Goal: Task Accomplishment & Management: Complete application form

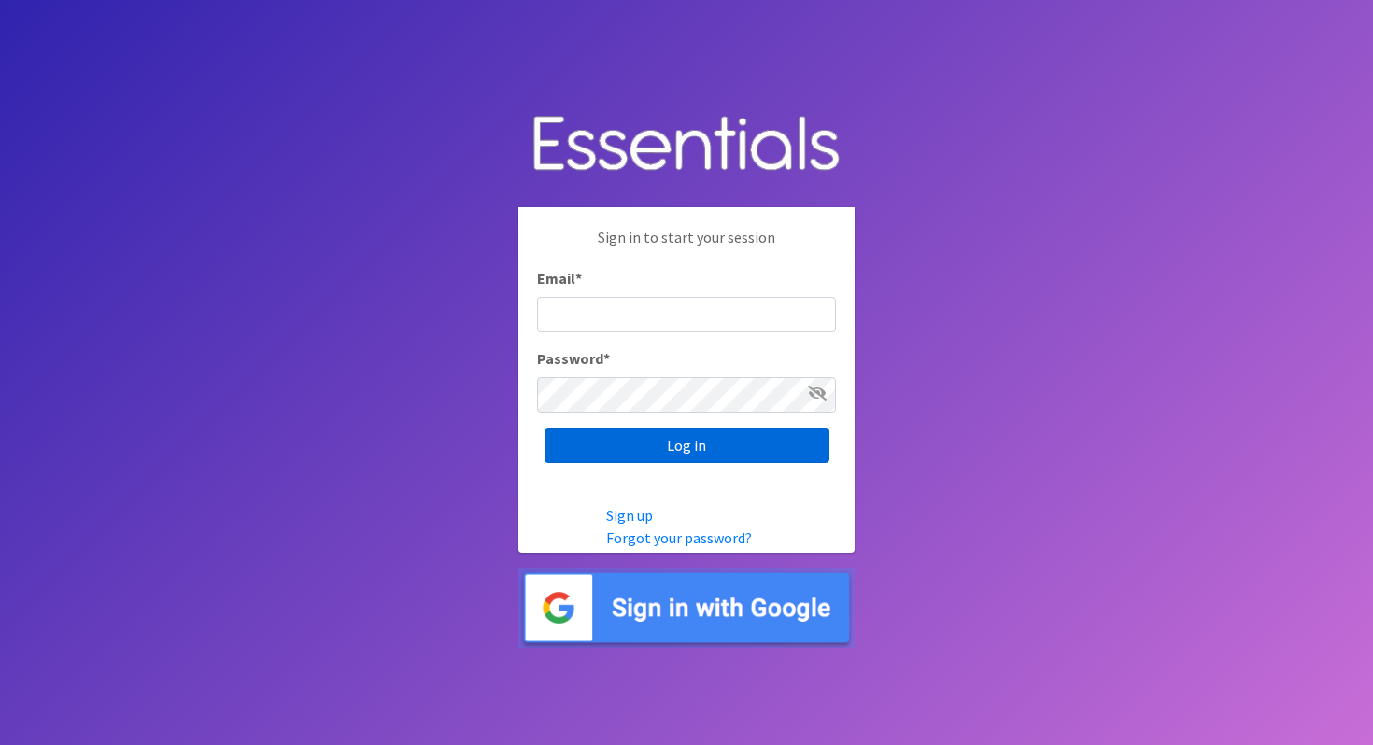
type input "[PERSON_NAME][EMAIL_ADDRESS][PERSON_NAME][DOMAIN_NAME]"
click at [683, 459] on input "Log in" at bounding box center [687, 445] width 285 height 35
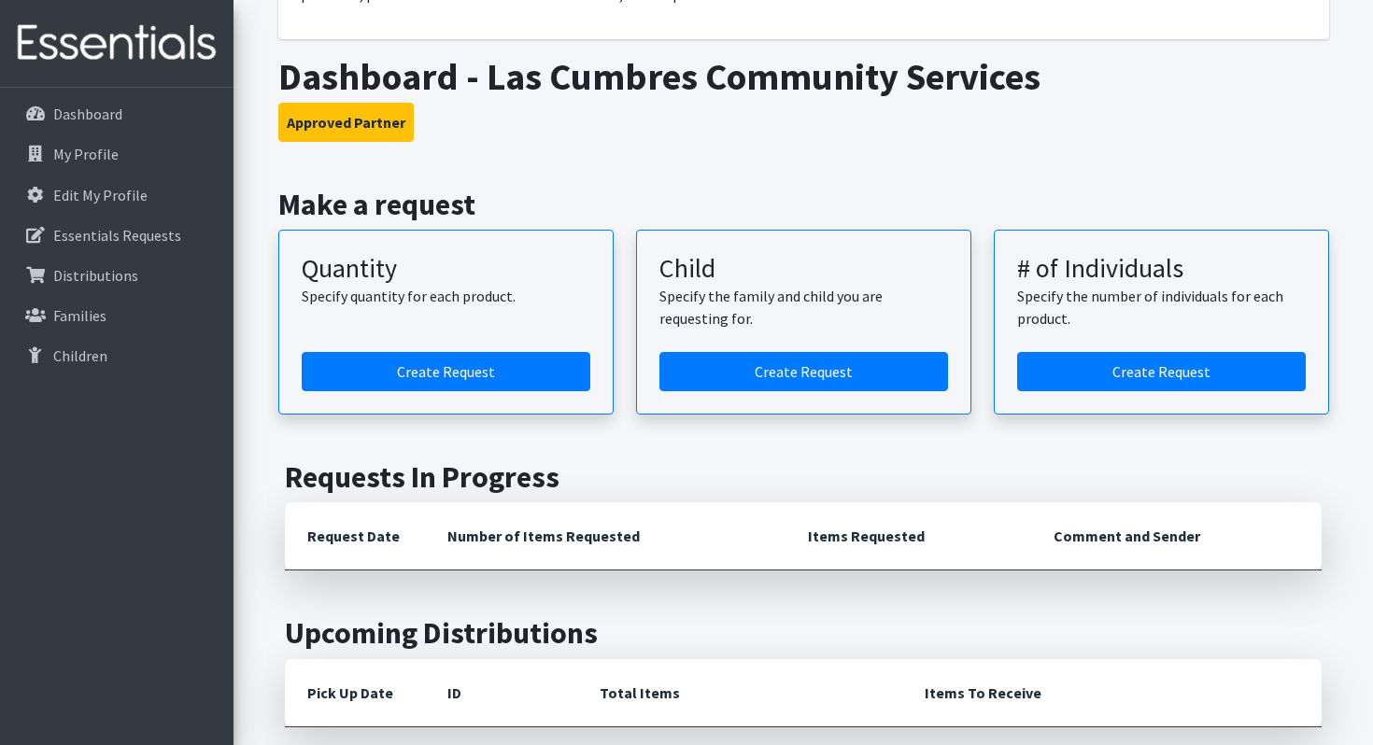
scroll to position [417, 0]
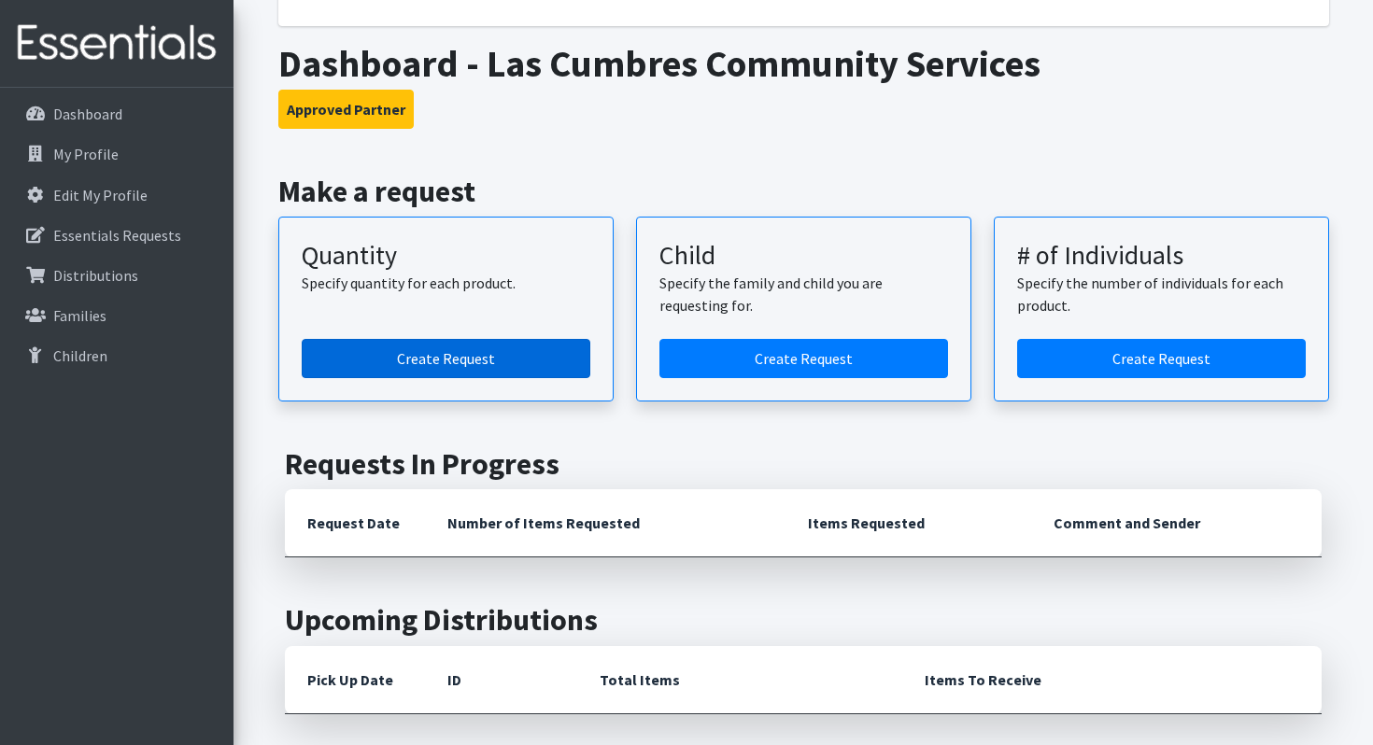
click at [472, 353] on link "Create Request" at bounding box center [446, 358] width 289 height 39
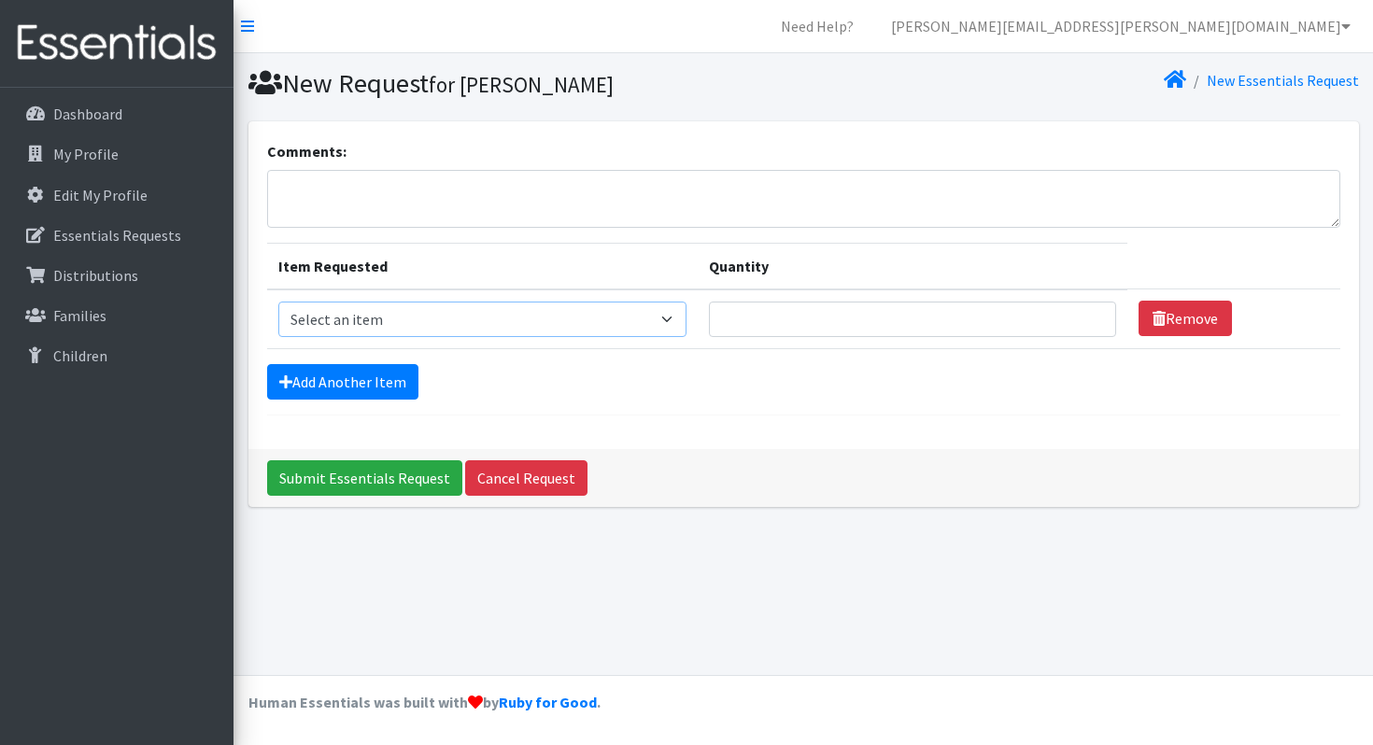
click at [509, 327] on select "Select an item Adult Briefs (Large/X-Large) Disposable Inserts Goodnights (Slee…" at bounding box center [482, 319] width 409 height 35
select select "8154"
click at [278, 302] on select "Select an item Adult Briefs (Large/X-Large) Disposable Inserts Goodnights (Slee…" at bounding box center [482, 319] width 409 height 35
click at [844, 316] on input "Quantity" at bounding box center [912, 319] width 407 height 35
type input "20"
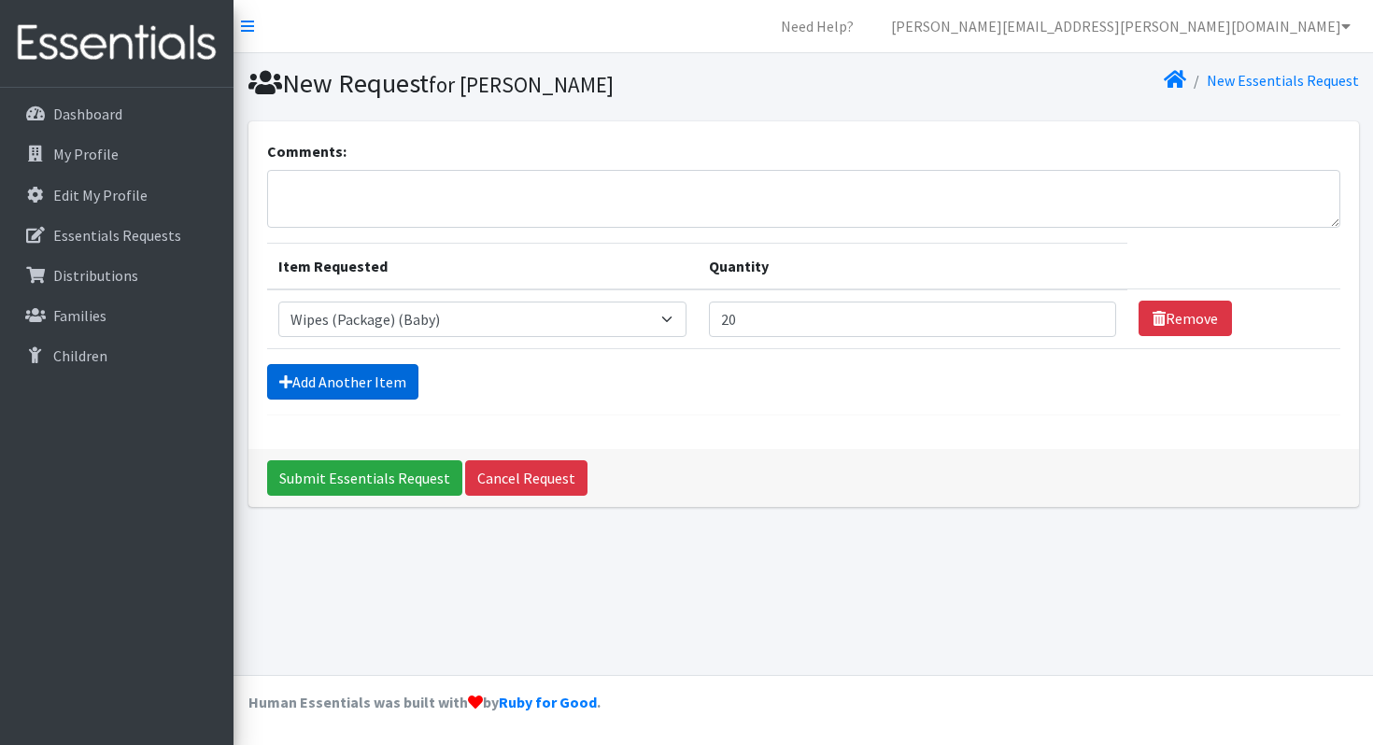
click at [359, 381] on link "Add Another Item" at bounding box center [342, 381] width 151 height 35
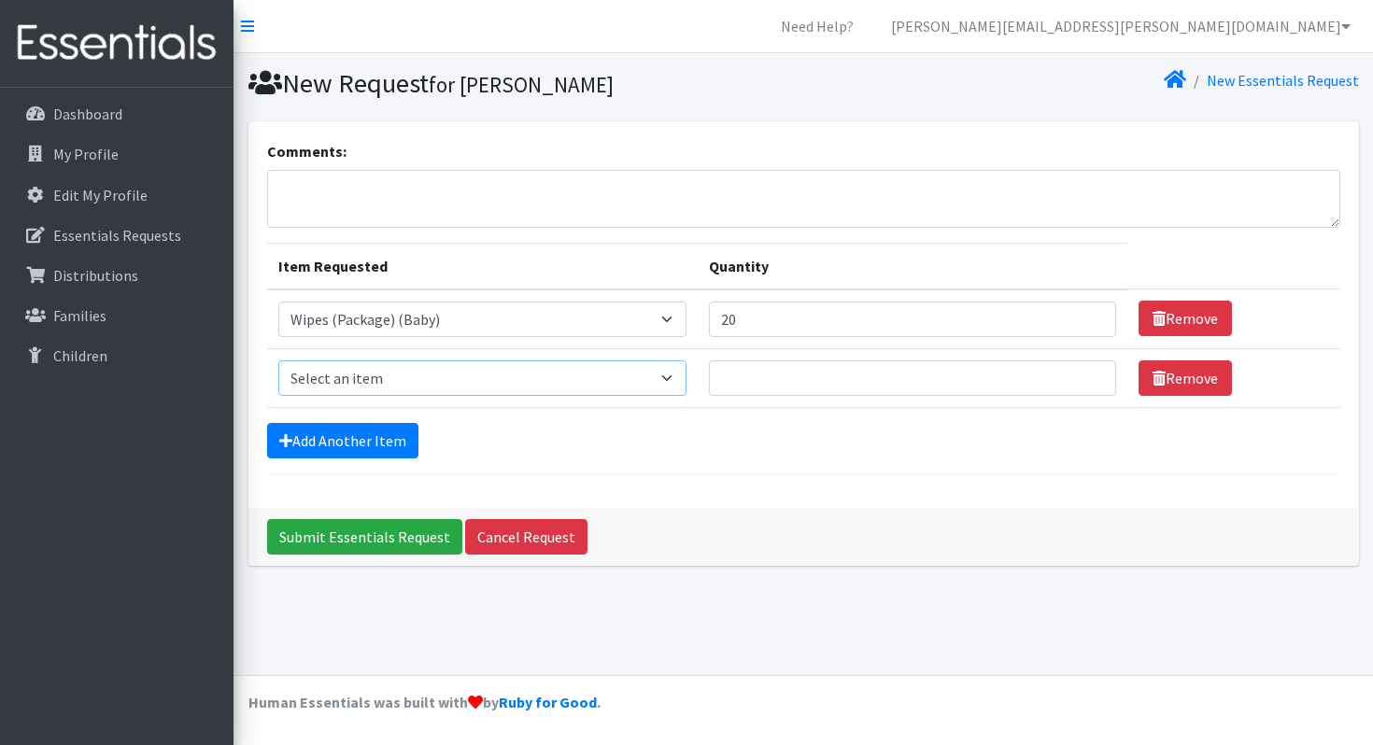
click at [423, 363] on select "Select an item Adult Briefs (Large/X-Large) Disposable Inserts Goodnights (Slee…" at bounding box center [482, 378] width 409 height 35
select select "8146"
click at [278, 361] on select "Select an item Adult Briefs (Large/X-Large) Disposable Inserts Goodnights (Slee…" at bounding box center [482, 378] width 409 height 35
click at [793, 371] on input "Quantity" at bounding box center [912, 378] width 407 height 35
type input "400"
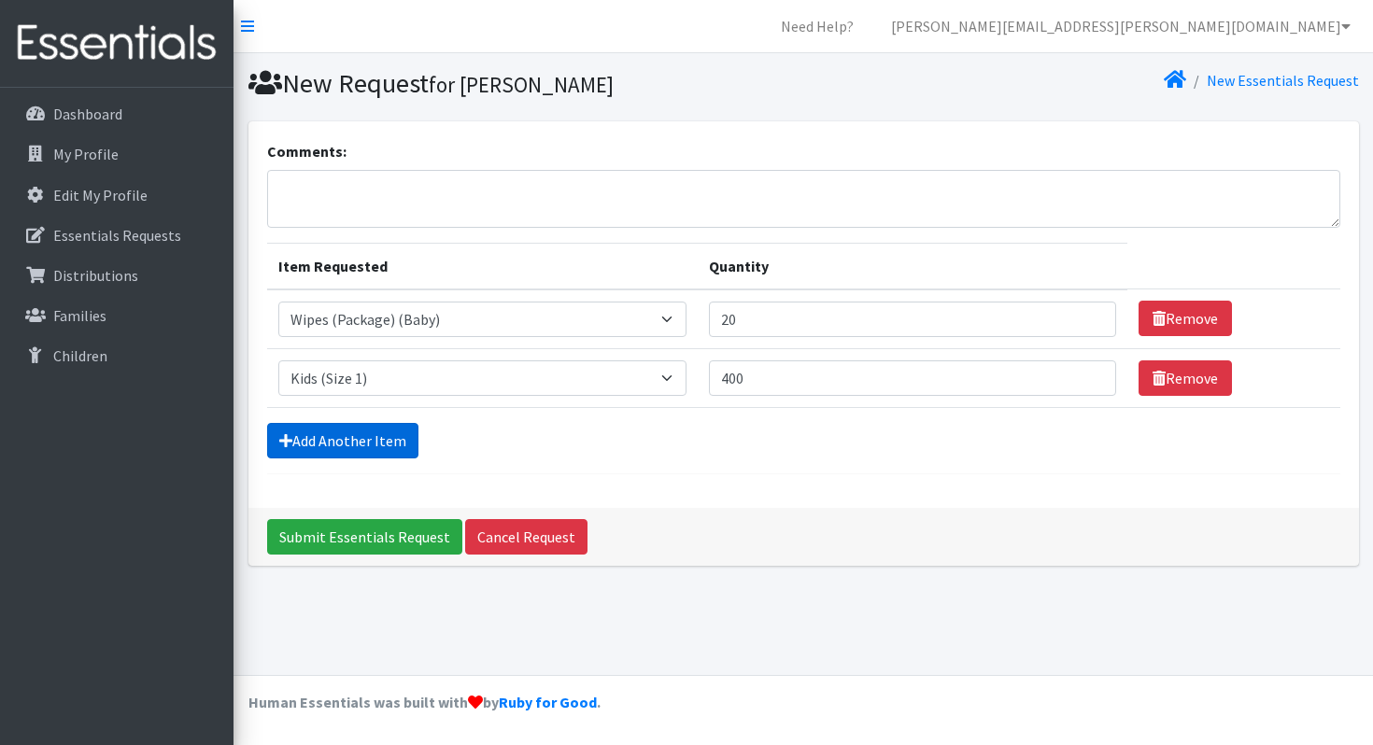
click at [381, 441] on link "Add Another Item" at bounding box center [342, 440] width 151 height 35
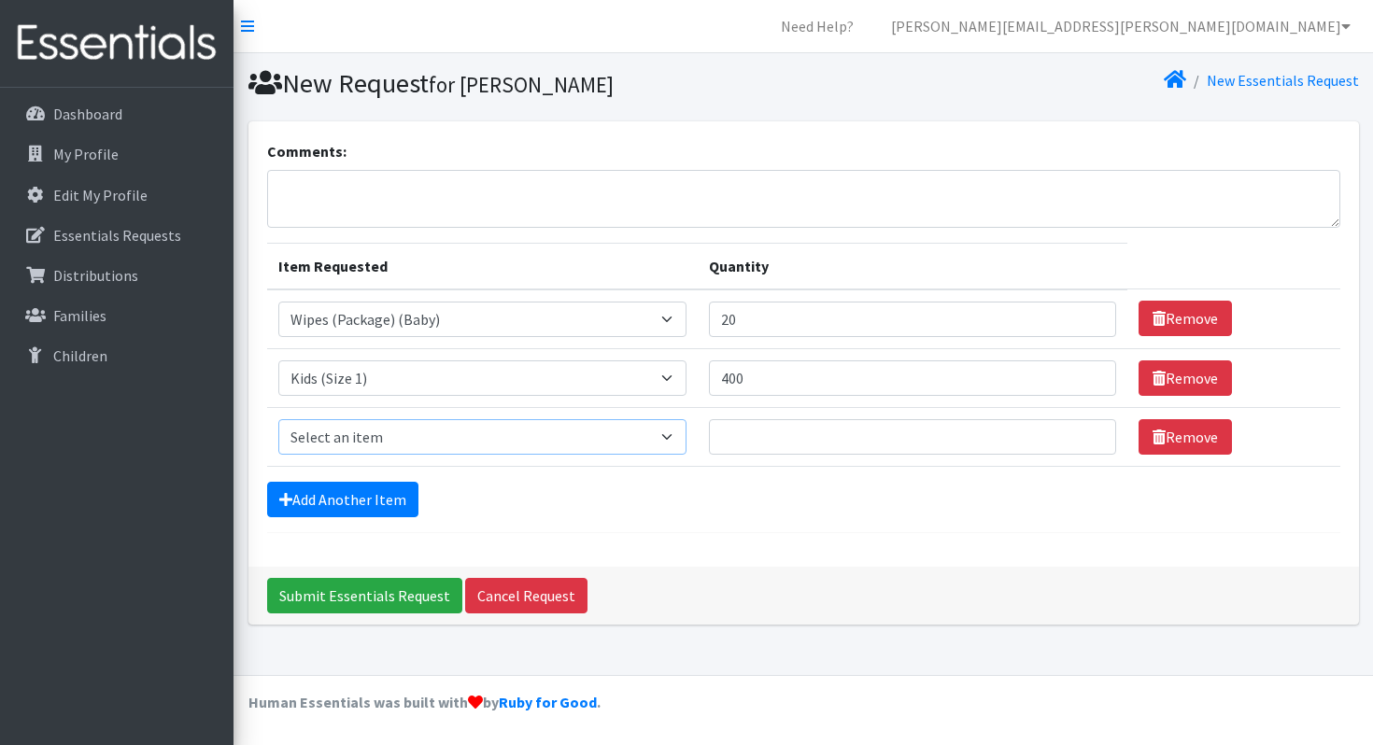
click at [417, 437] on select "Select an item Adult Briefs (Large/X-Large) Disposable Inserts Goodnights (Slee…" at bounding box center [482, 436] width 409 height 35
select select "8148"
click at [278, 419] on select "Select an item Adult Briefs (Large/X-Large) Disposable Inserts Goodnights (Slee…" at bounding box center [482, 436] width 409 height 35
click at [832, 439] on input "Quantity" at bounding box center [912, 436] width 407 height 35
type input "400"
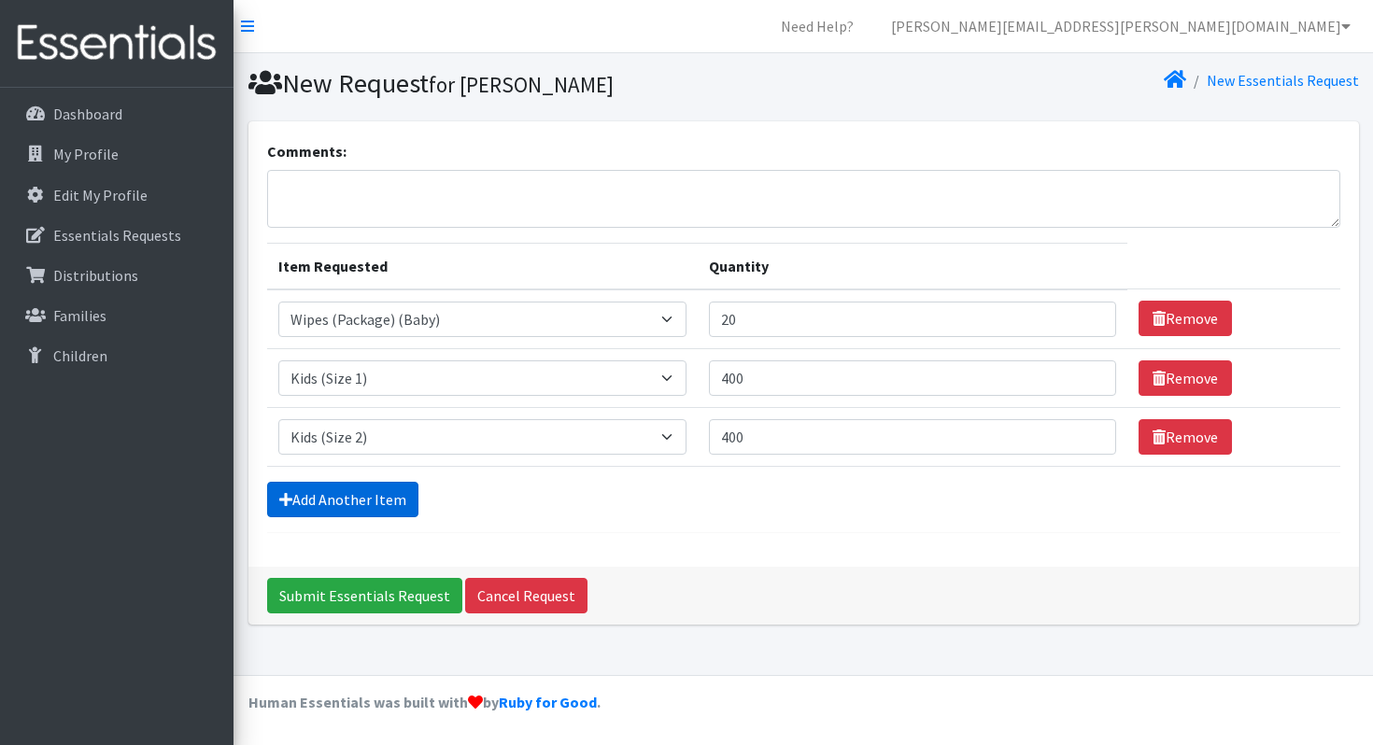
click at [361, 491] on link "Add Another Item" at bounding box center [342, 499] width 151 height 35
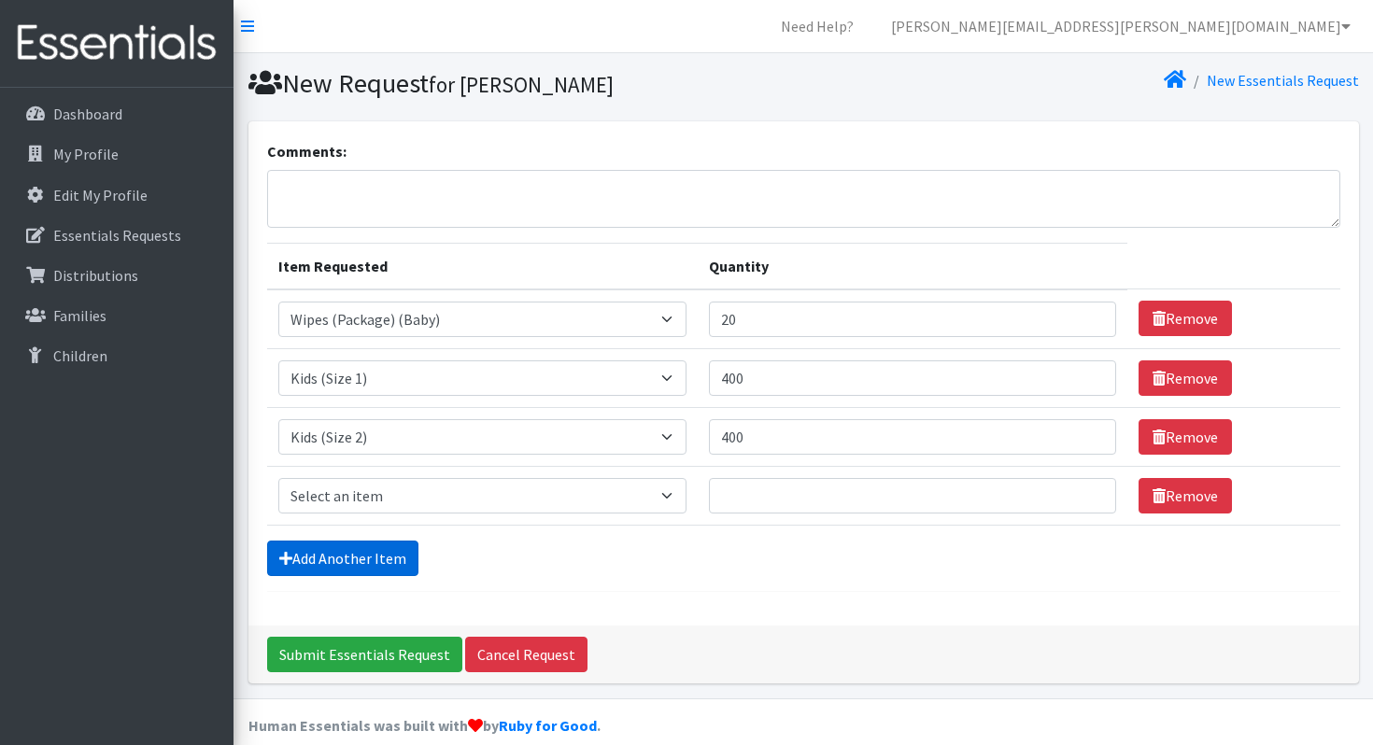
scroll to position [22, 0]
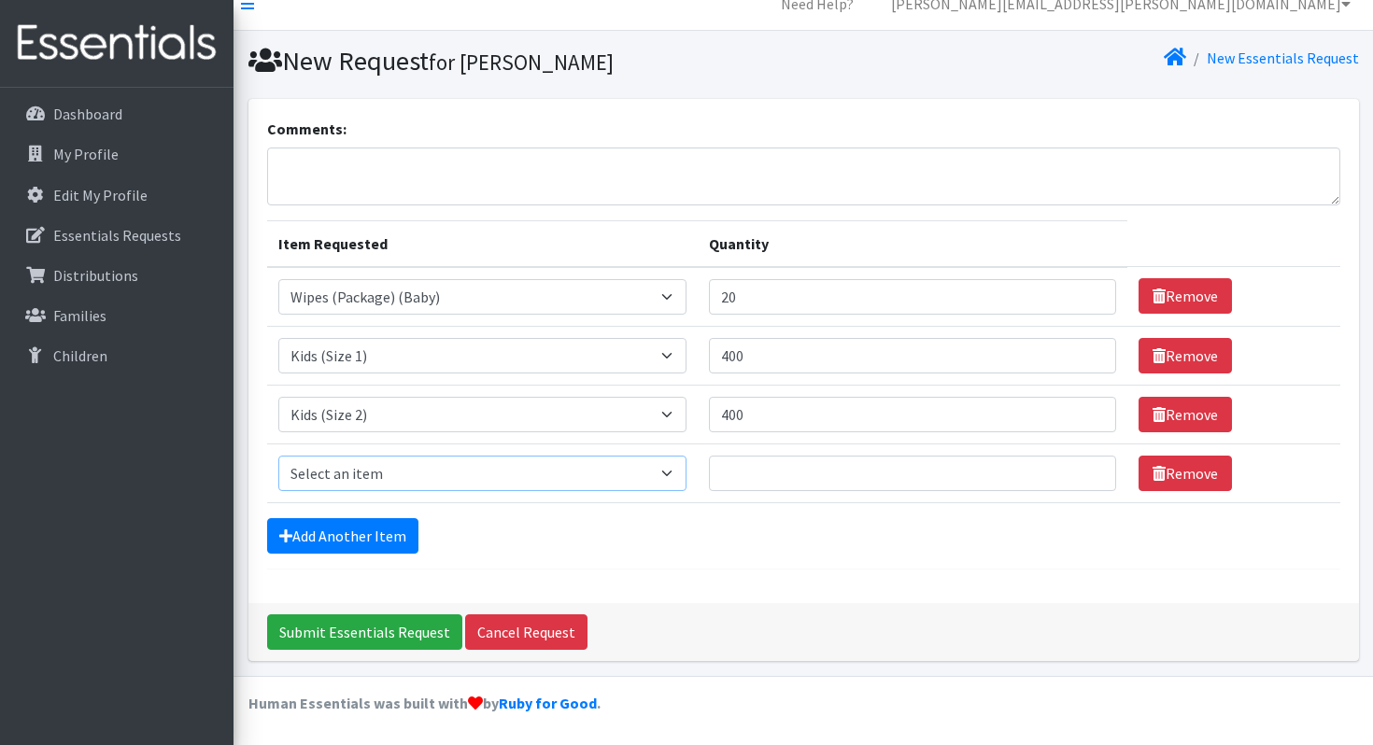
click at [392, 476] on select "Select an item Adult Briefs (Large/X-Large) Disposable Inserts Goodnights (Slee…" at bounding box center [482, 473] width 409 height 35
select select "8153"
click at [278, 456] on select "Select an item Adult Briefs (Large/X-Large) Disposable Inserts Goodnights (Slee…" at bounding box center [482, 473] width 409 height 35
click at [809, 470] on input "Quantity" at bounding box center [912, 473] width 407 height 35
type input "400"
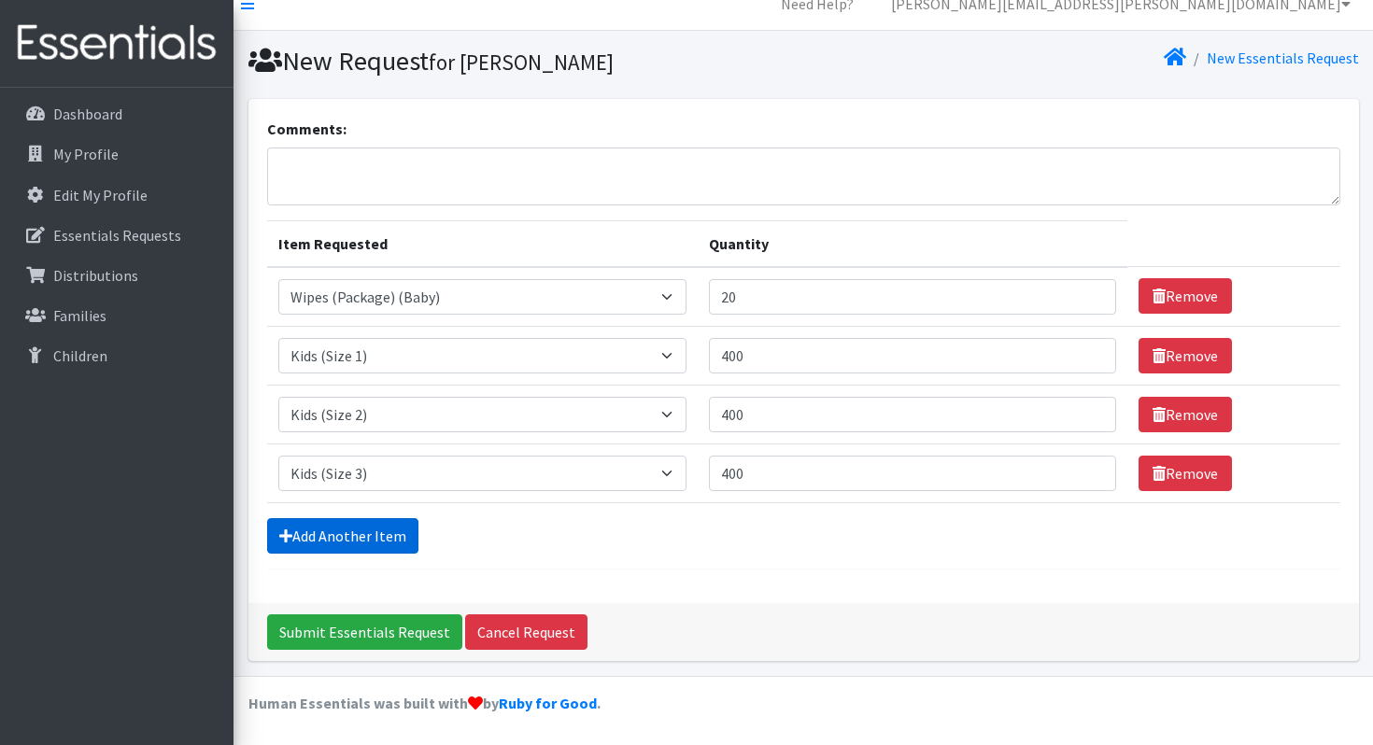
click at [361, 543] on link "Add Another Item" at bounding box center [342, 535] width 151 height 35
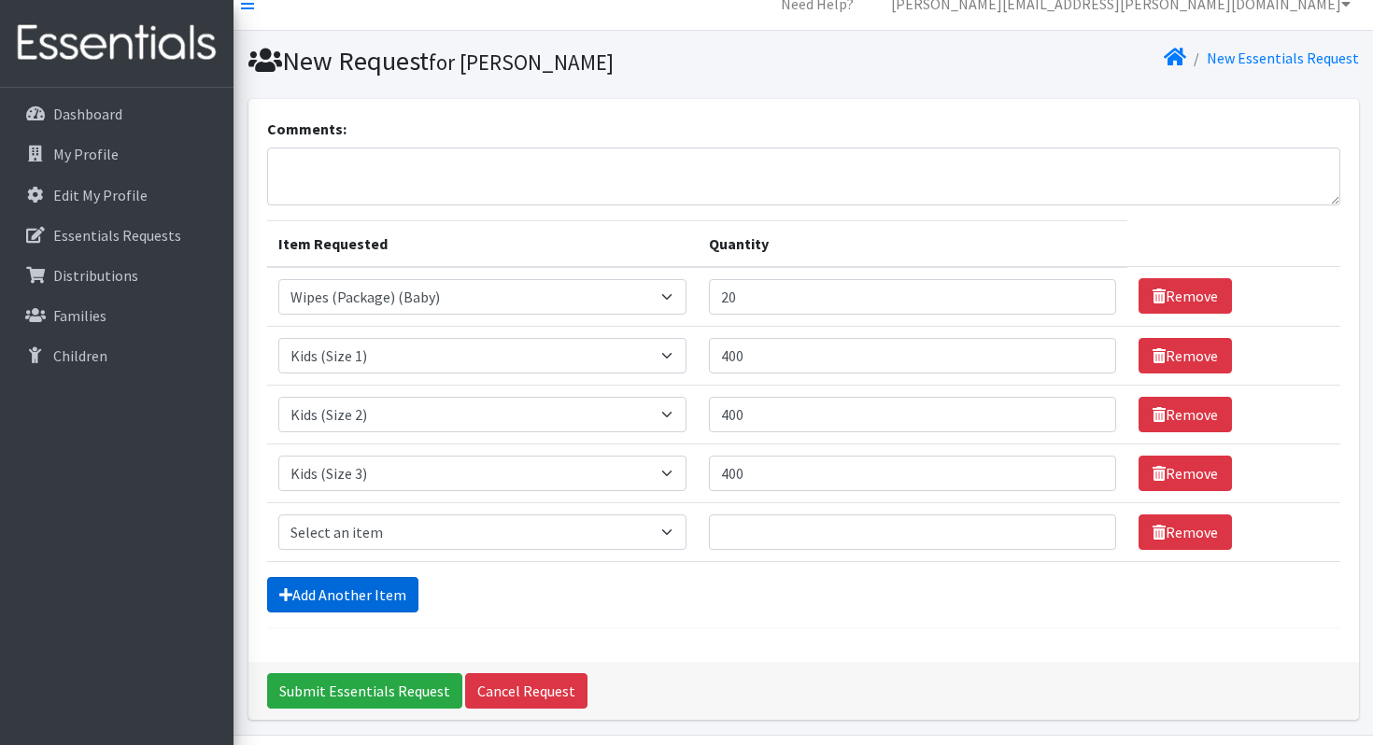
scroll to position [81, 0]
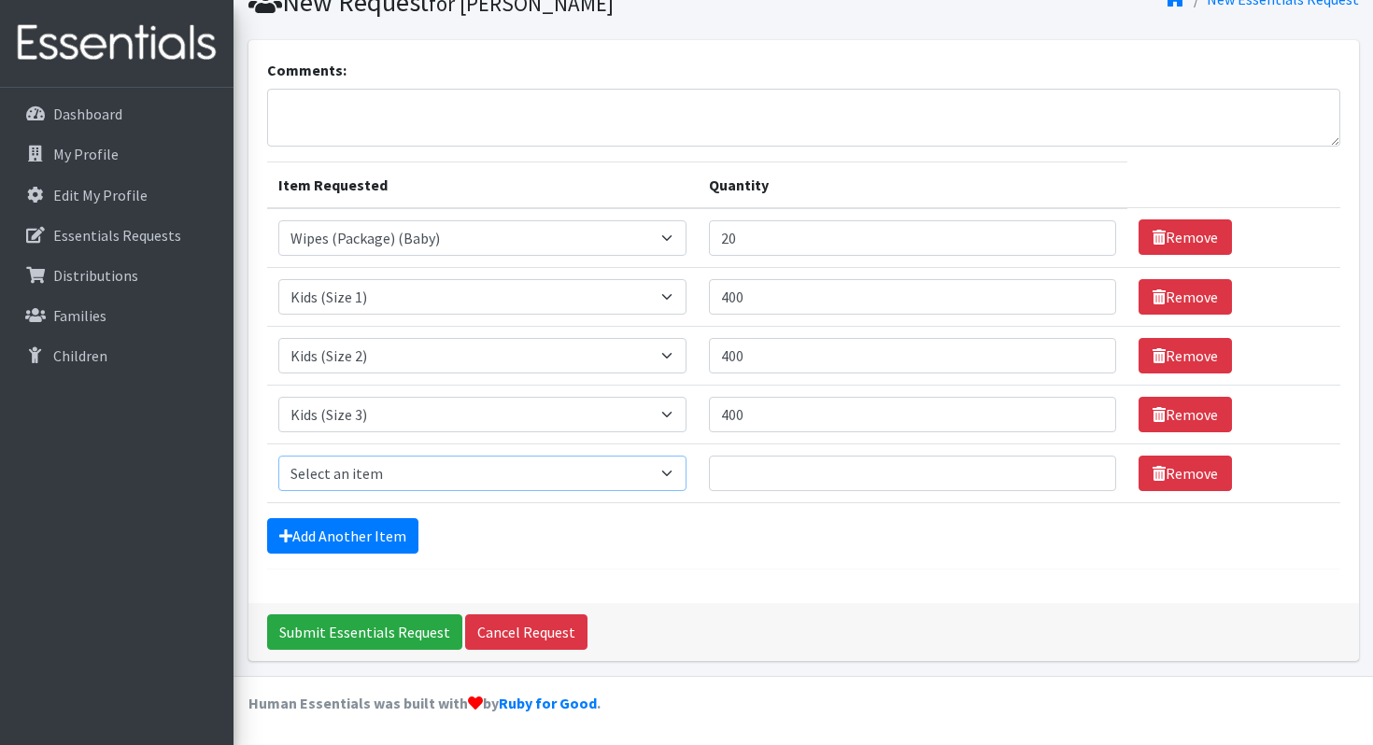
click at [438, 475] on select "Select an item Adult Briefs (Large/X-Large) Disposable Inserts Goodnights (Slee…" at bounding box center [482, 473] width 409 height 35
select select "8160"
click at [278, 456] on select "Select an item Adult Briefs (Large/X-Large) Disposable Inserts Goodnights (Slee…" at bounding box center [482, 473] width 409 height 35
click at [808, 473] on input "Quantity" at bounding box center [912, 473] width 407 height 35
type input "400"
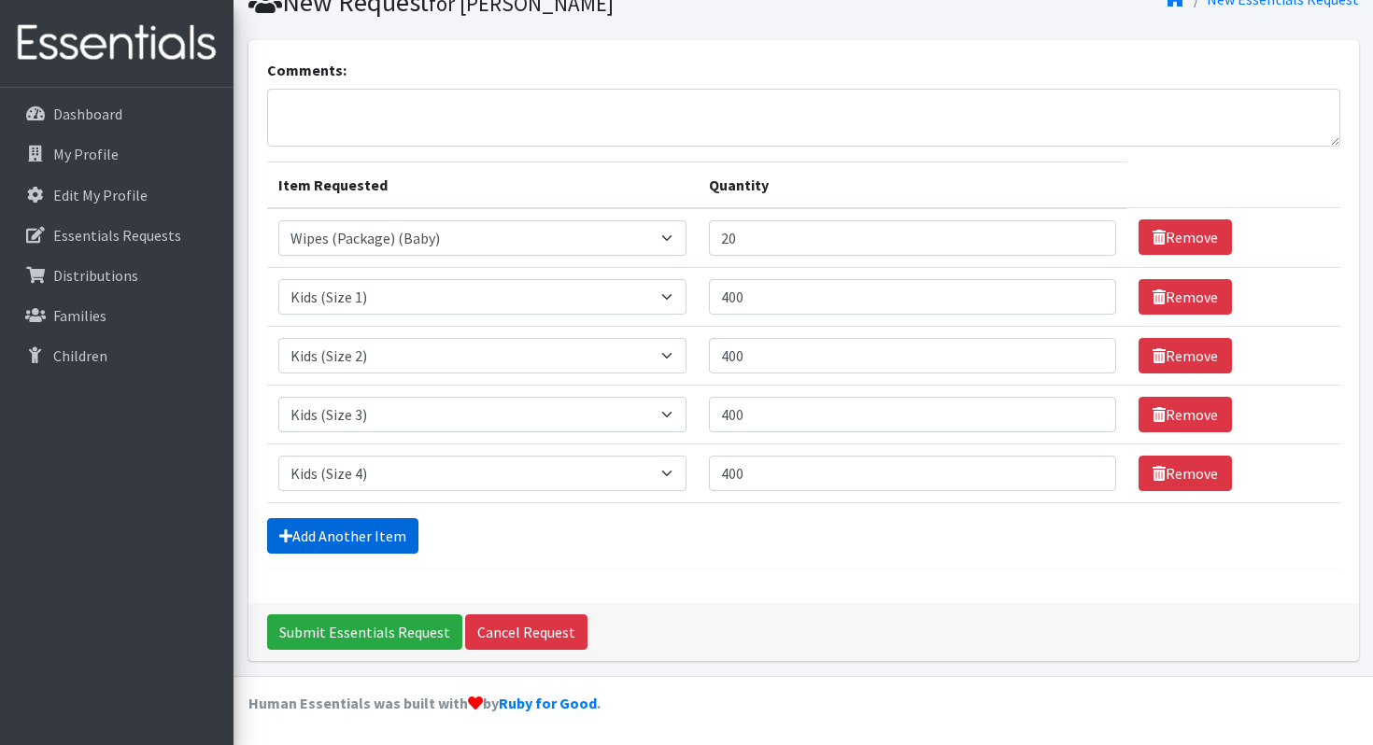
click at [390, 539] on link "Add Another Item" at bounding box center [342, 535] width 151 height 35
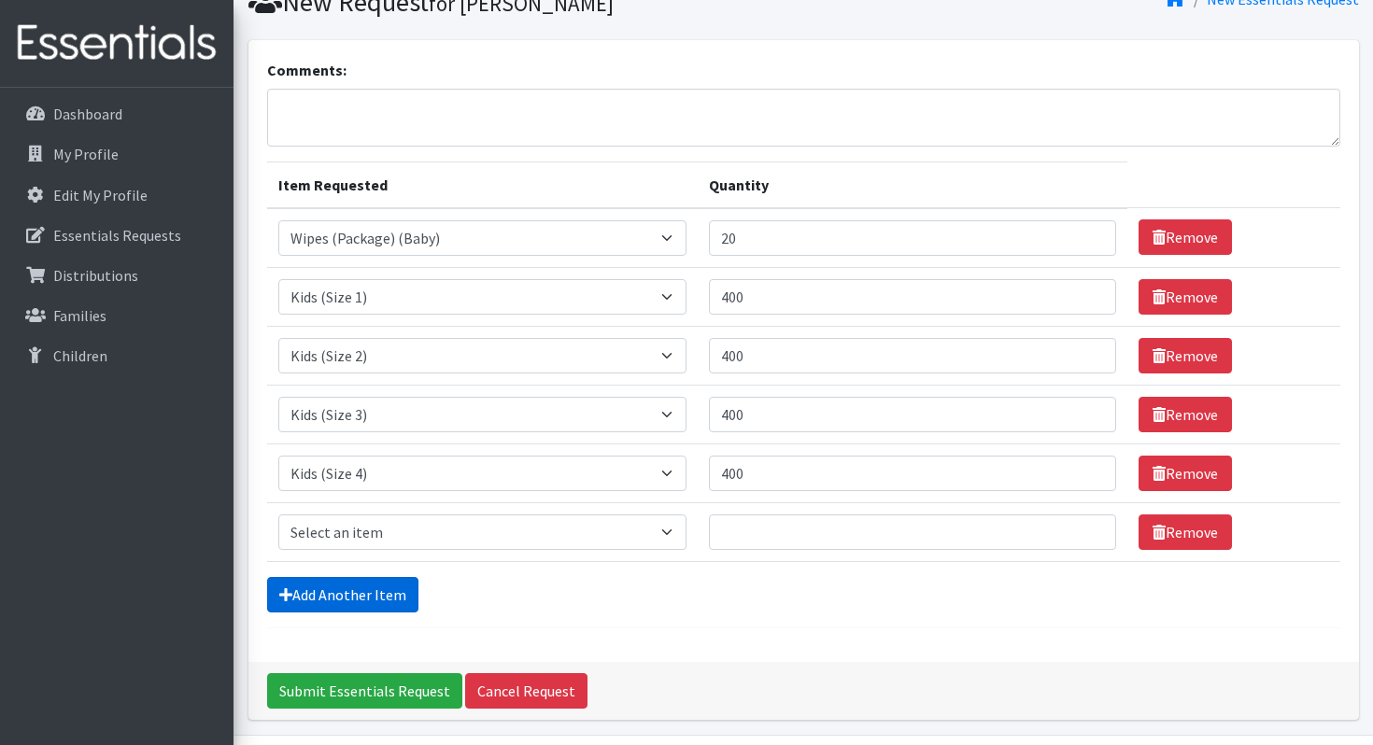
scroll to position [140, 0]
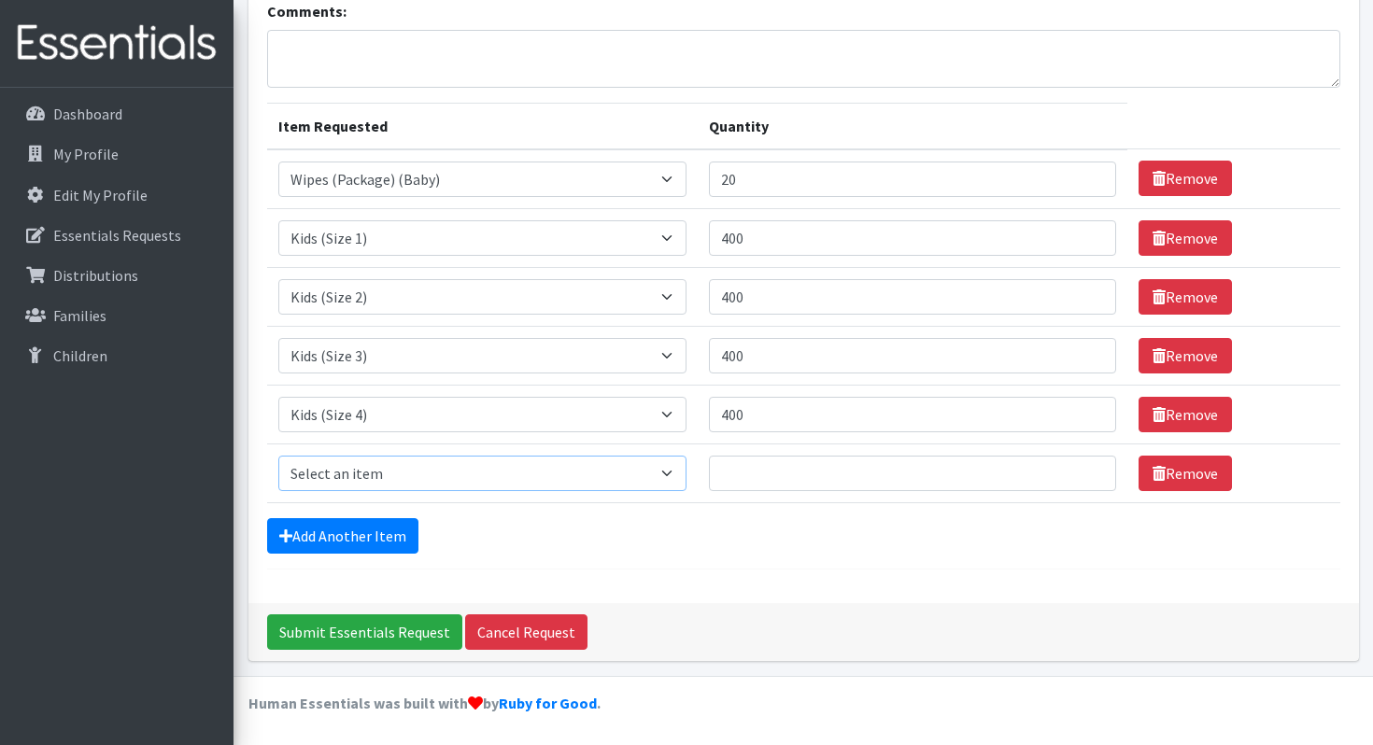
click at [423, 477] on select "Select an item Adult Briefs (Large/X-Large) Disposable Inserts Goodnights (Slee…" at bounding box center [482, 473] width 409 height 35
select select "8158"
click at [278, 456] on select "Select an item Adult Briefs (Large/X-Large) Disposable Inserts Goodnights (Slee…" at bounding box center [482, 473] width 409 height 35
click at [788, 482] on input "Quantity" at bounding box center [912, 473] width 407 height 35
type input "800"
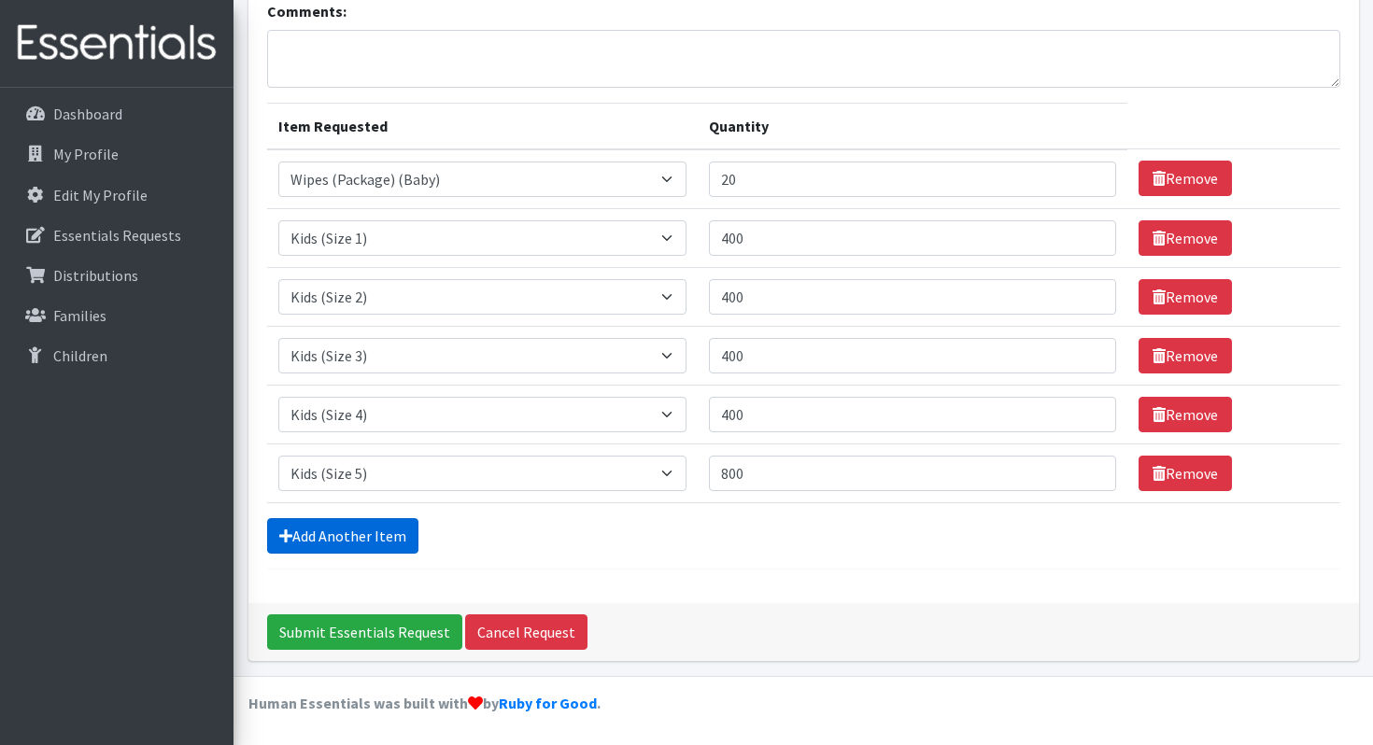
click at [386, 535] on link "Add Another Item" at bounding box center [342, 535] width 151 height 35
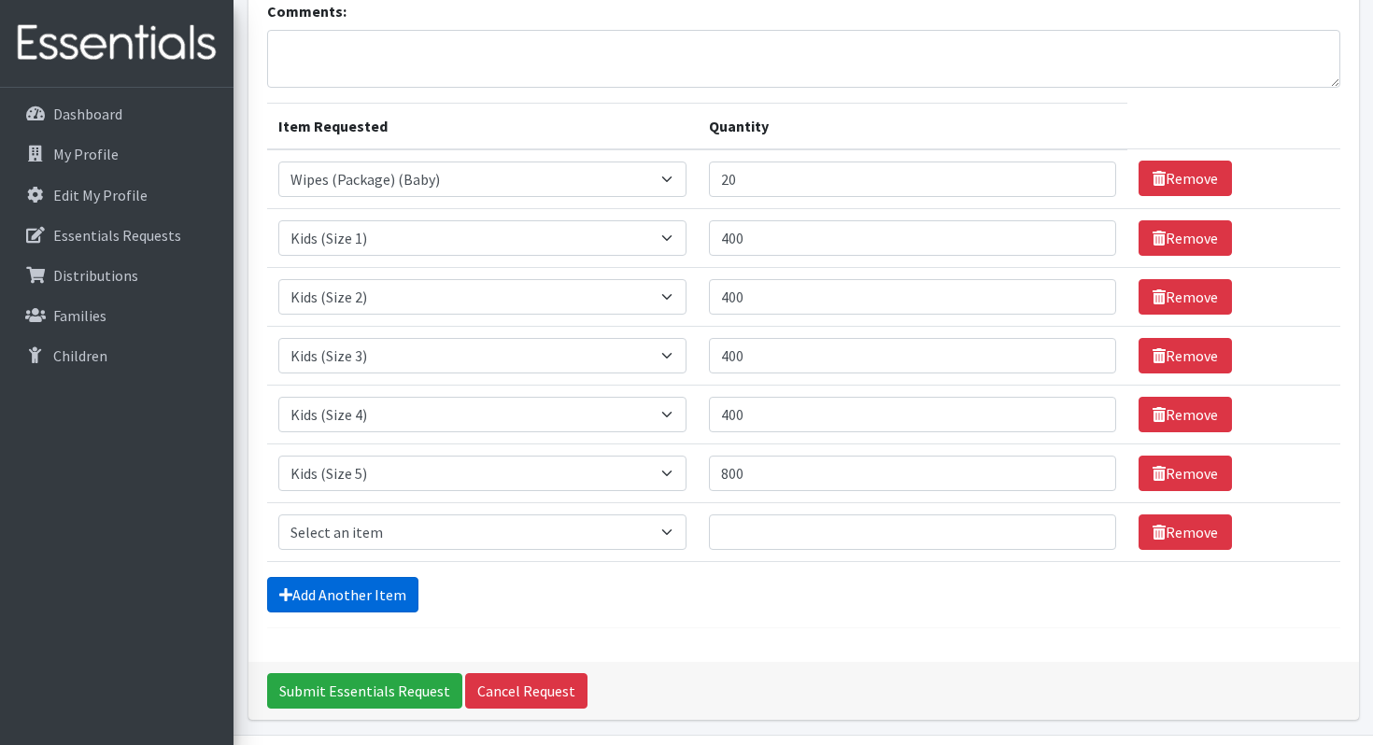
scroll to position [199, 0]
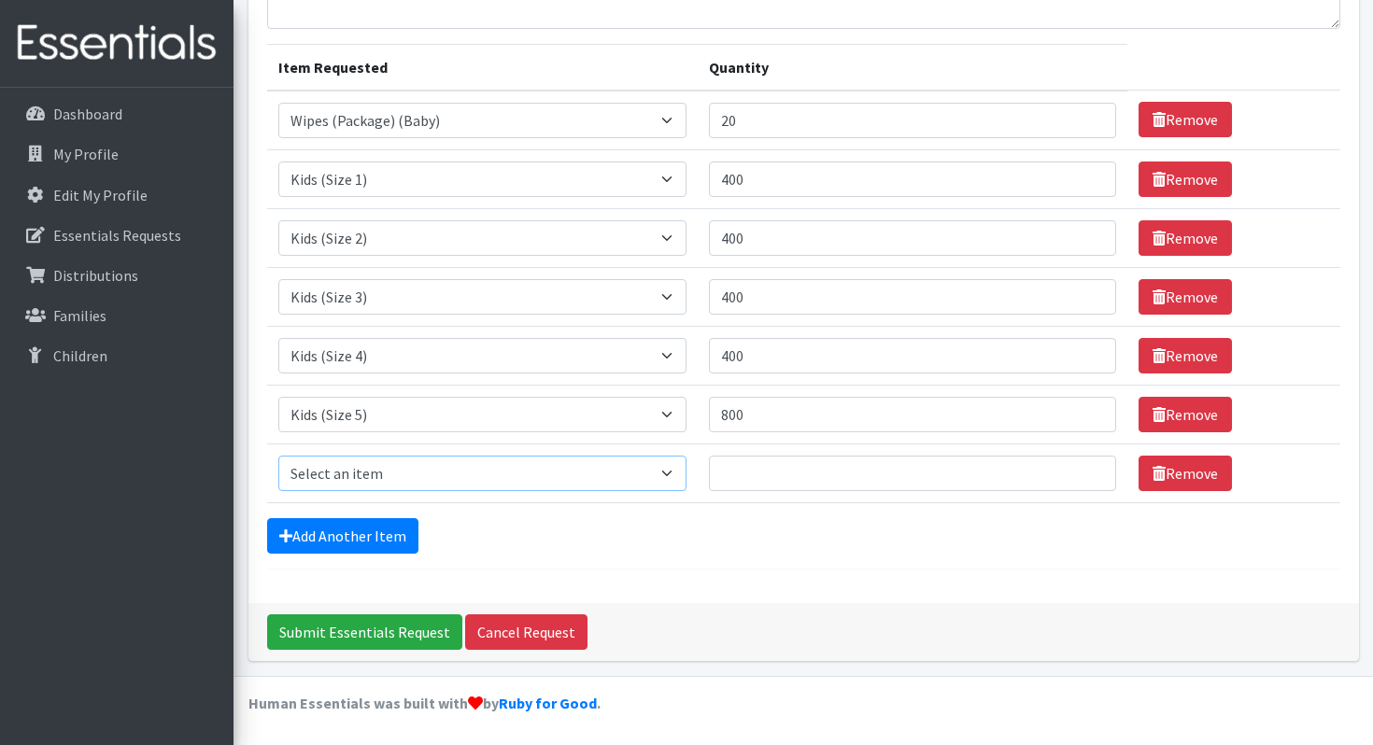
click at [417, 473] on select "Select an item Adult Briefs (Large/X-Large) Disposable Inserts Goodnights (Slee…" at bounding box center [482, 473] width 409 height 35
select select "8159"
click at [278, 456] on select "Select an item Adult Briefs (Large/X-Large) Disposable Inserts Goodnights (Slee…" at bounding box center [482, 473] width 409 height 35
click at [799, 477] on input "Quantity" at bounding box center [912, 473] width 407 height 35
type input "800"
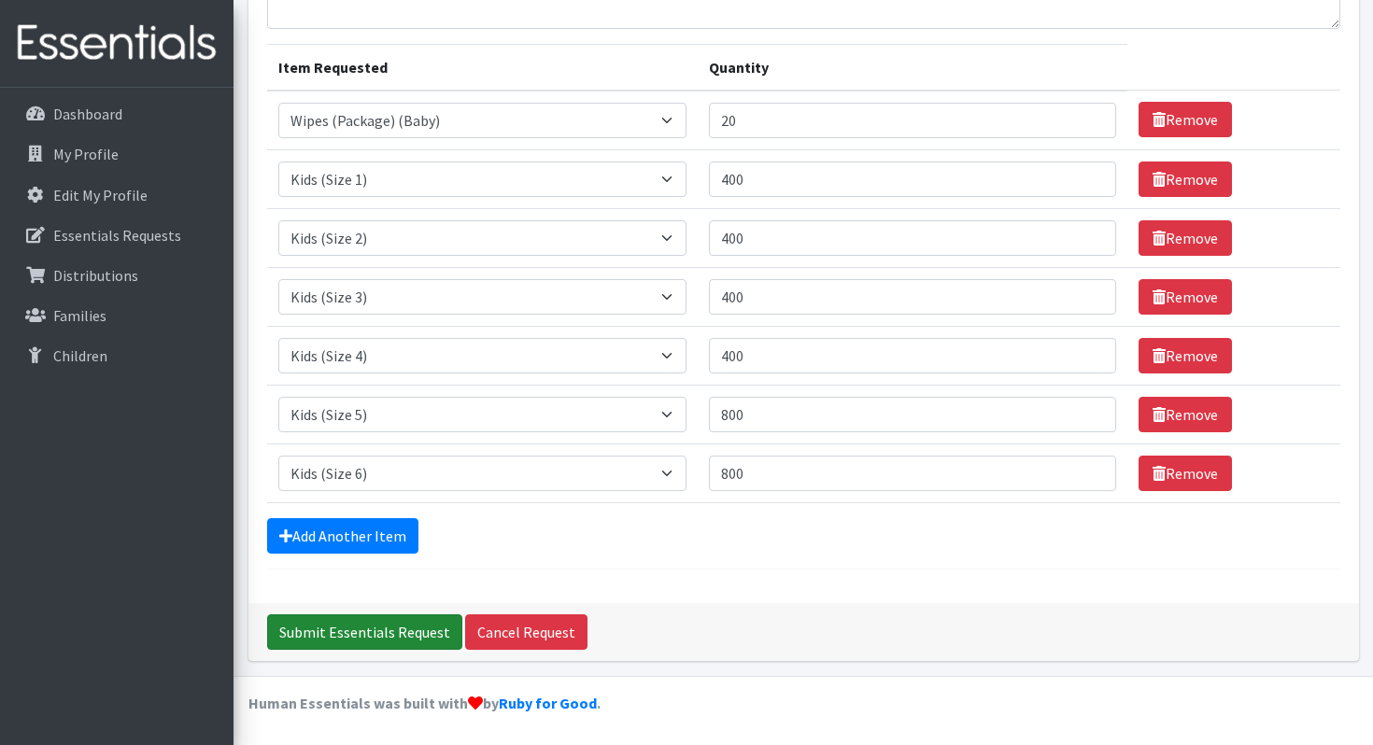
click at [394, 626] on input "Submit Essentials Request" at bounding box center [364, 632] width 195 height 35
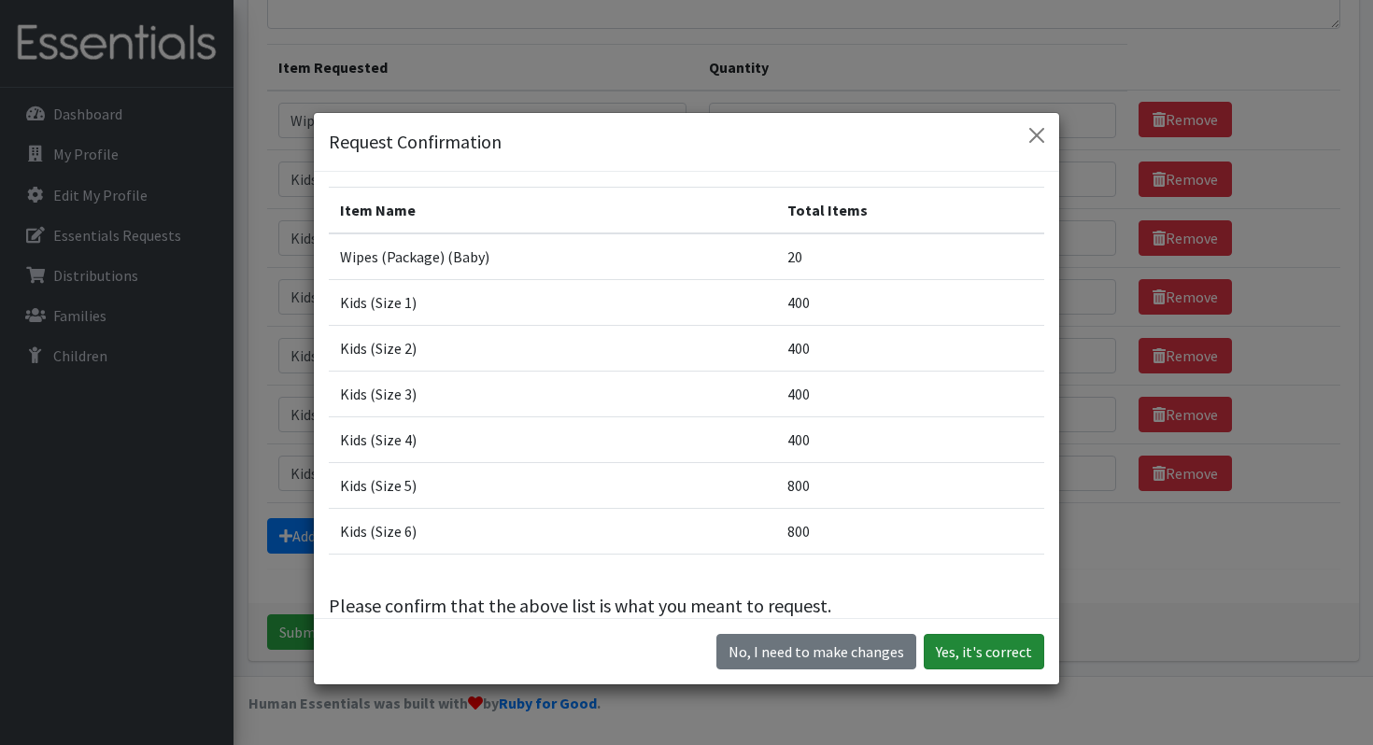
click at [996, 650] on button "Yes, it's correct" at bounding box center [984, 651] width 120 height 35
